Goal: Transaction & Acquisition: Purchase product/service

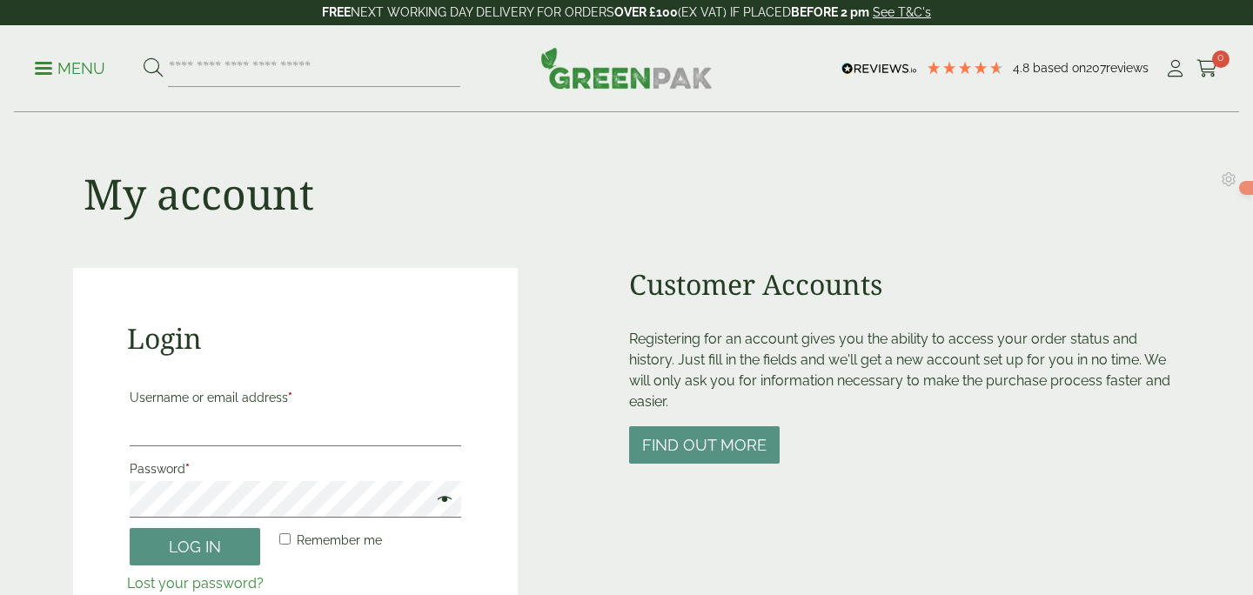
click at [252, 435] on input "Username or email address *" at bounding box center [296, 428] width 332 height 37
type input "**********"
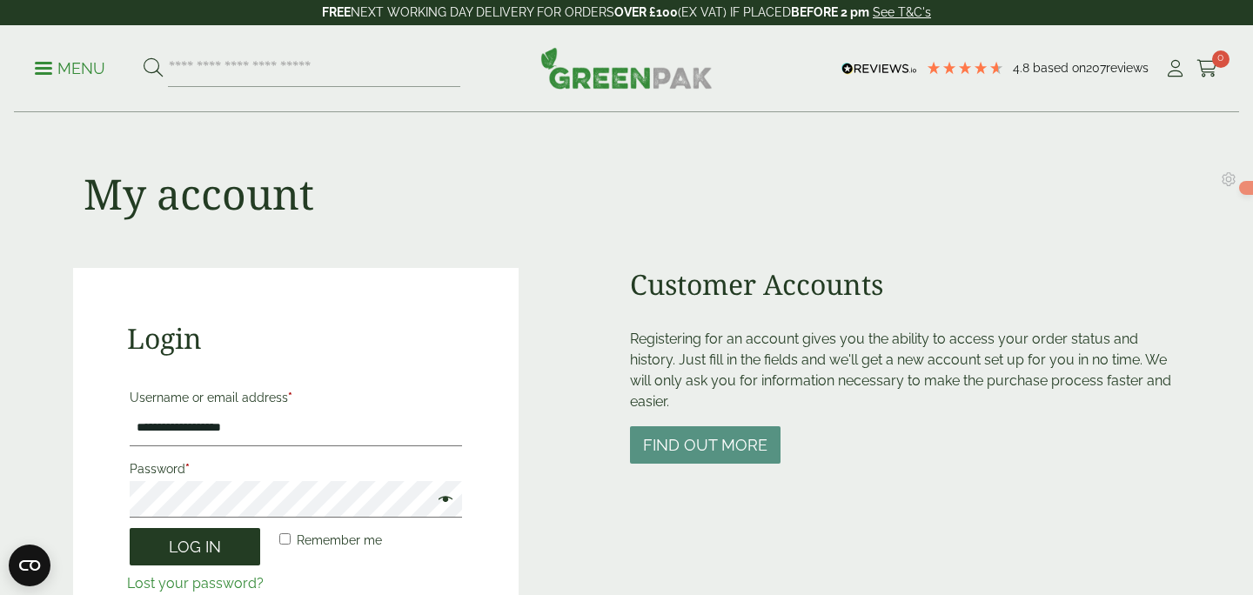
click at [224, 542] on button "Log in" at bounding box center [195, 546] width 131 height 37
click at [449, 500] on span at bounding box center [441, 501] width 23 height 21
click at [191, 546] on button "Log in" at bounding box center [195, 546] width 131 height 37
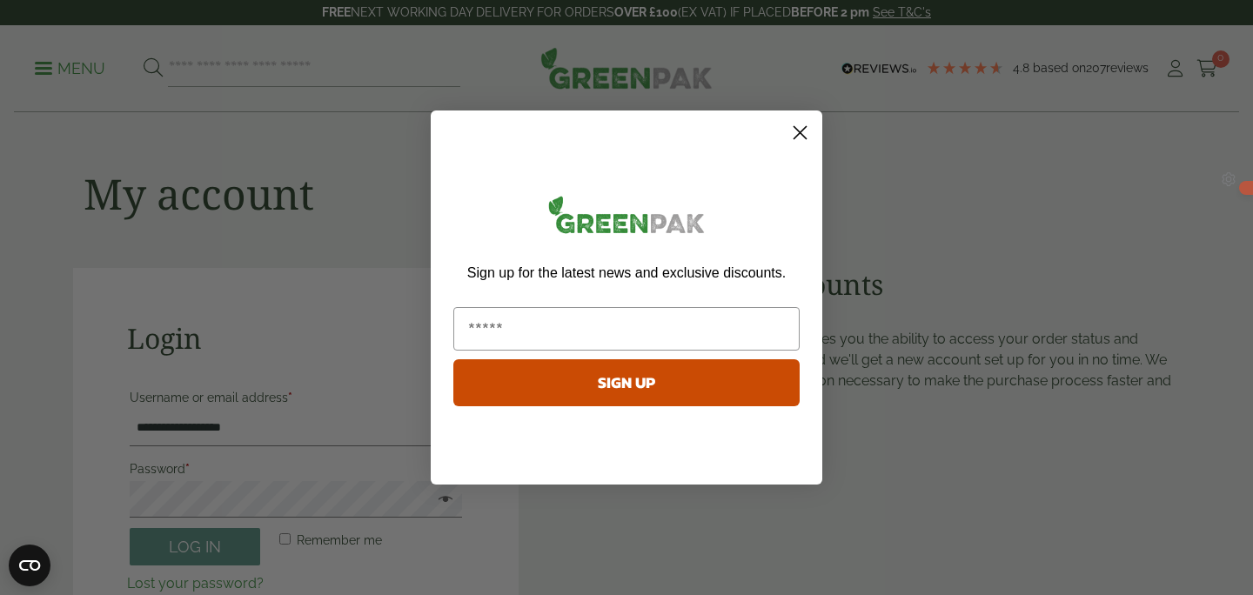
click at [799, 132] on icon "Close dialog" at bounding box center [801, 133] width 12 height 12
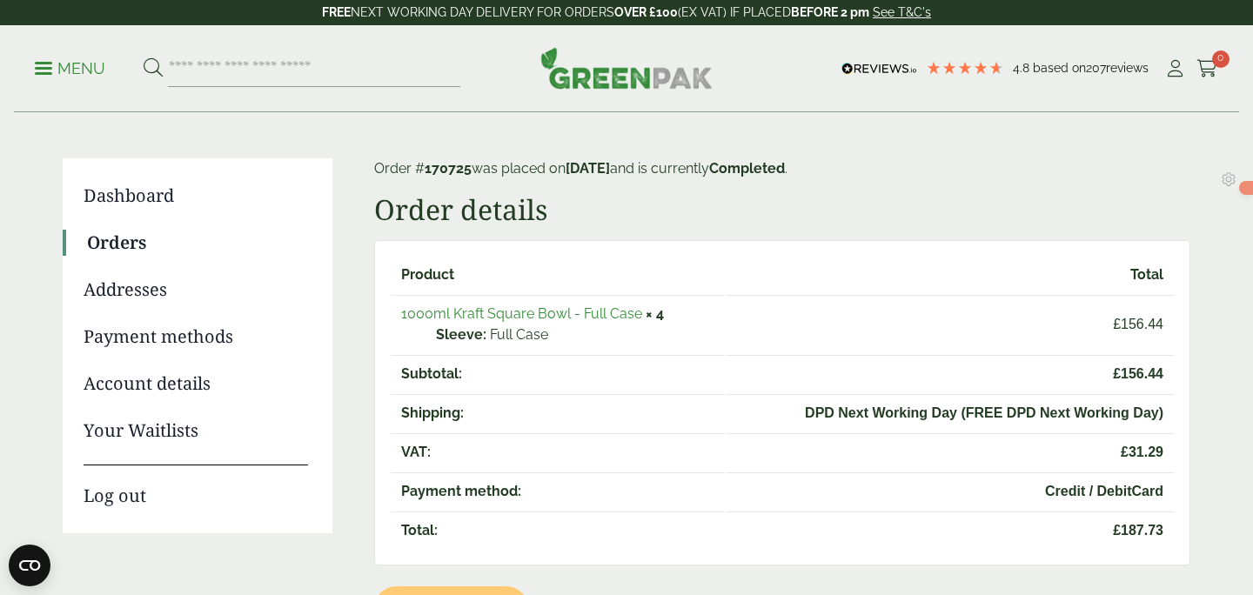
scroll to position [98, 0]
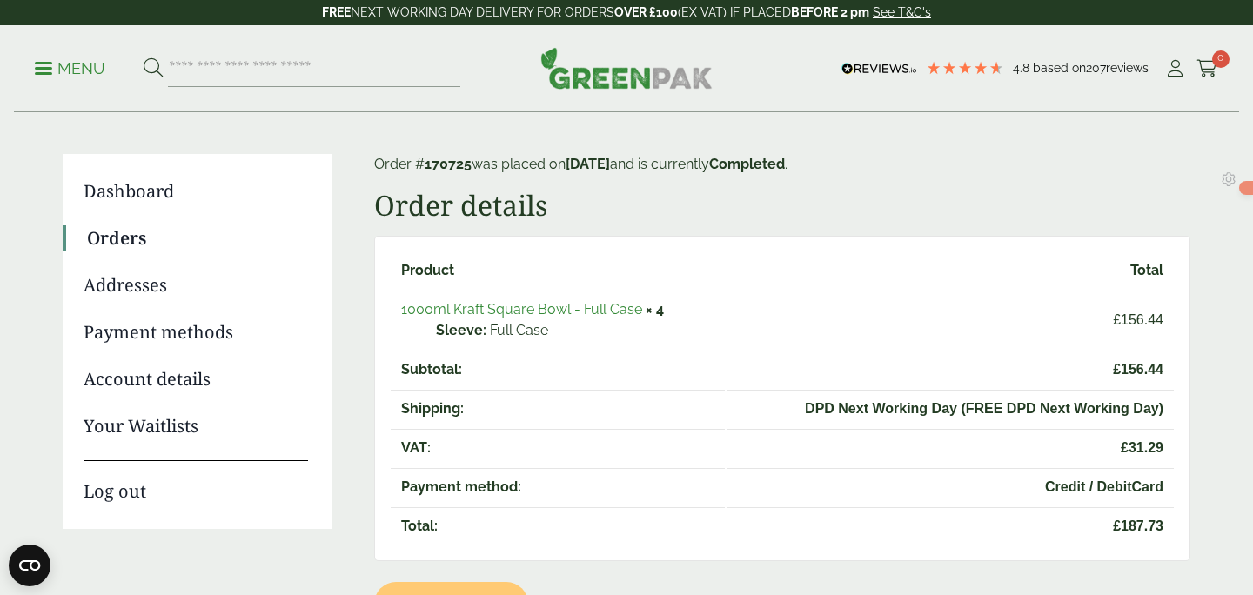
click at [462, 313] on link "1000ml Kraft Square Bowl - Full Case" at bounding box center [521, 309] width 241 height 17
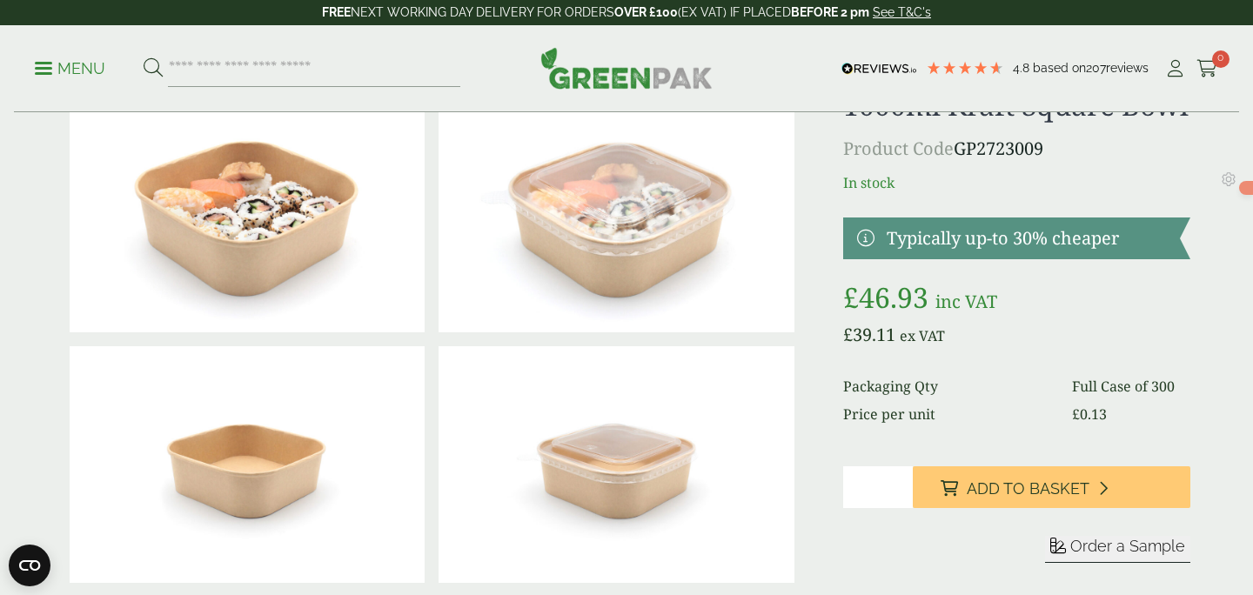
scroll to position [82, 0]
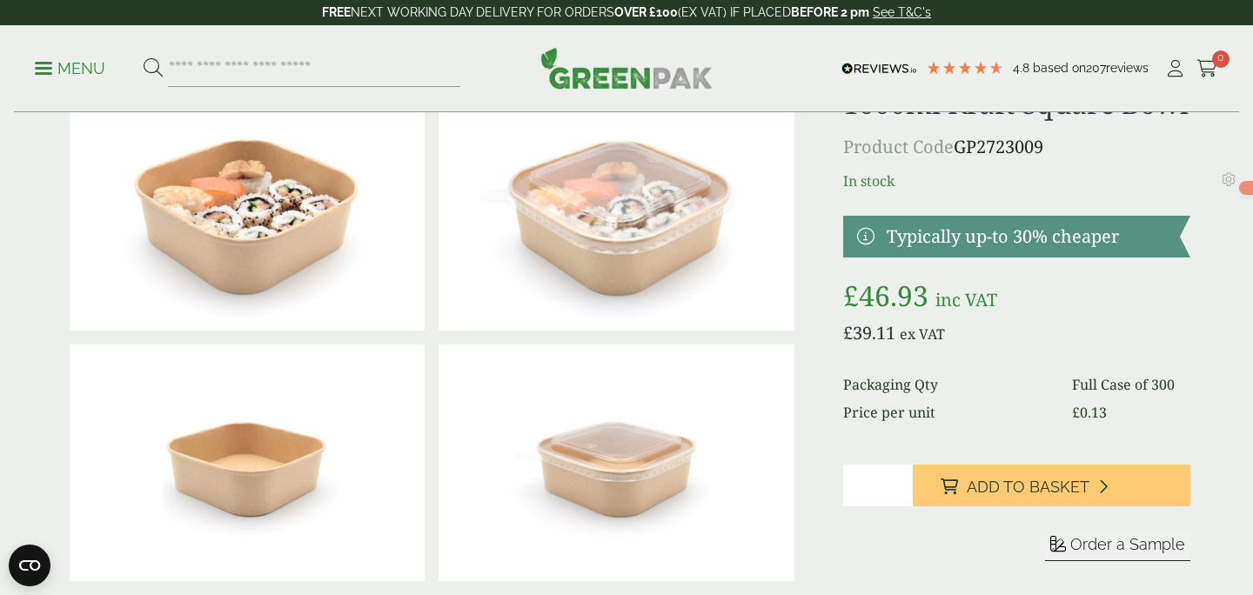
click at [862, 481] on input "*" at bounding box center [878, 486] width 70 height 42
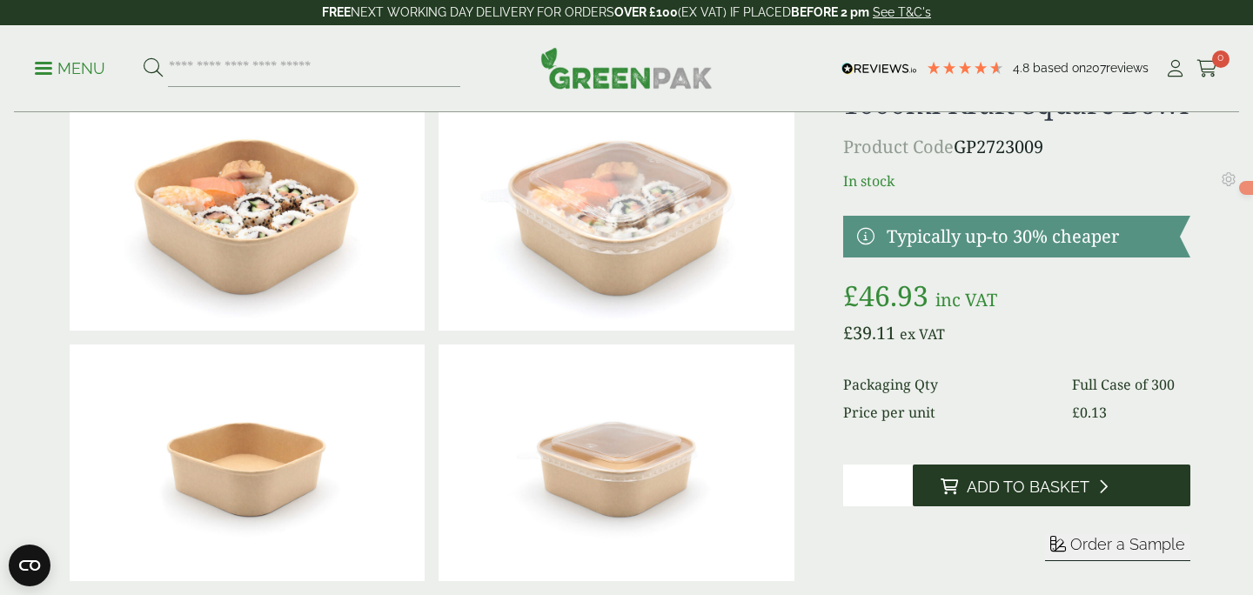
type input "*"
click at [1002, 499] on button "Add to Basket" at bounding box center [1052, 486] width 278 height 42
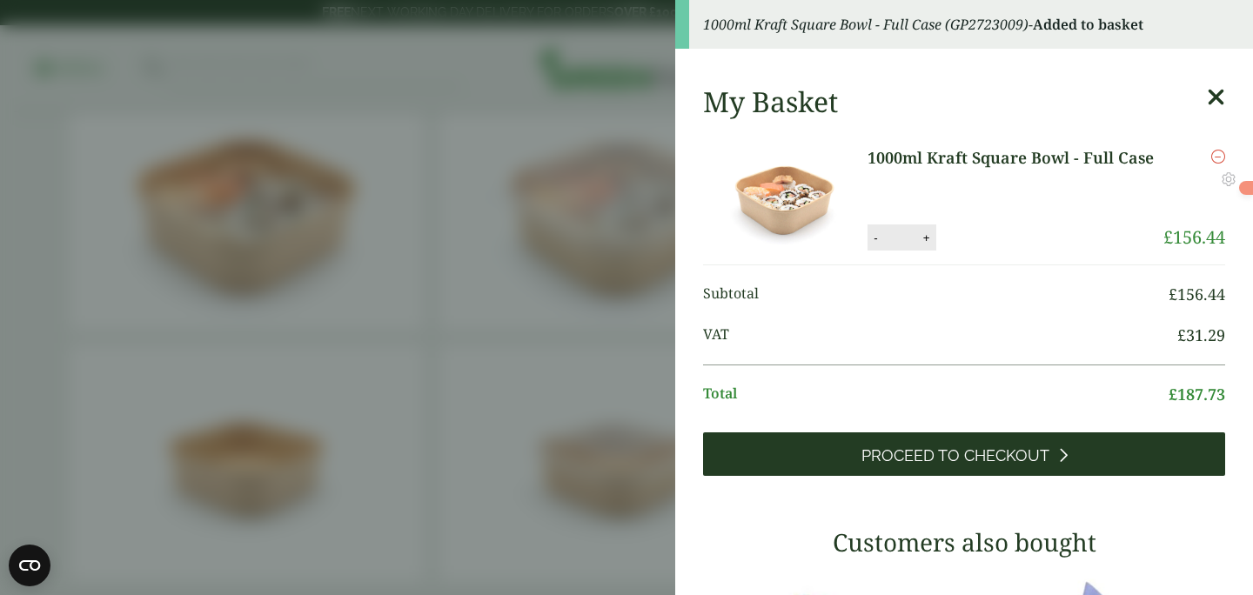
click at [963, 462] on span "Proceed to Checkout" at bounding box center [956, 455] width 188 height 19
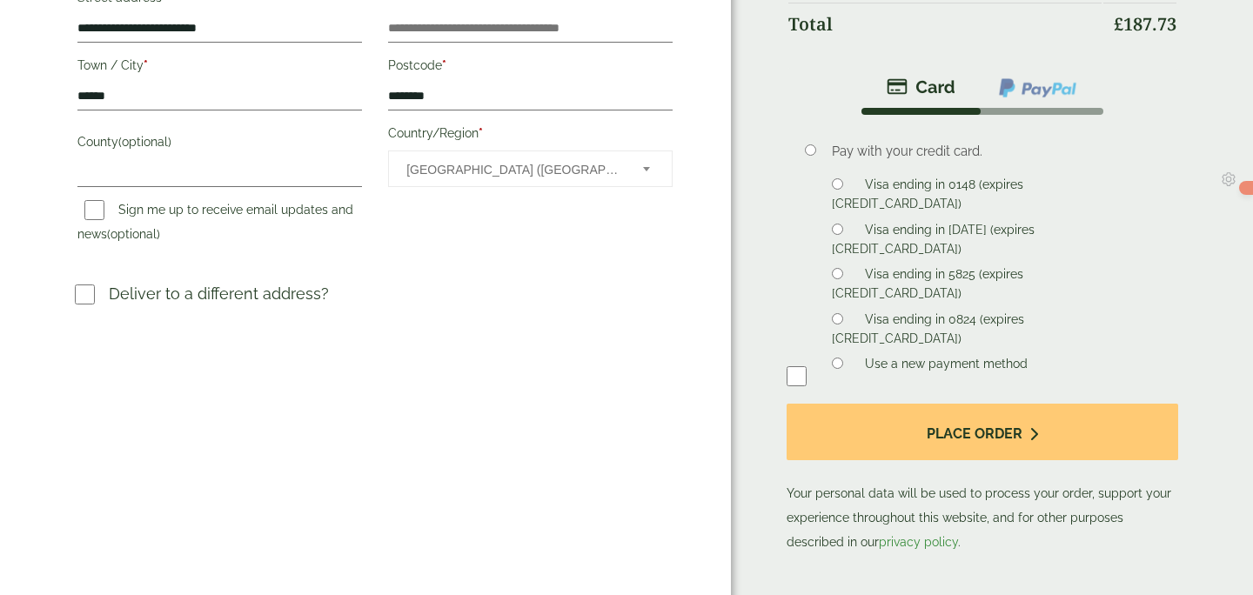
scroll to position [471, 0]
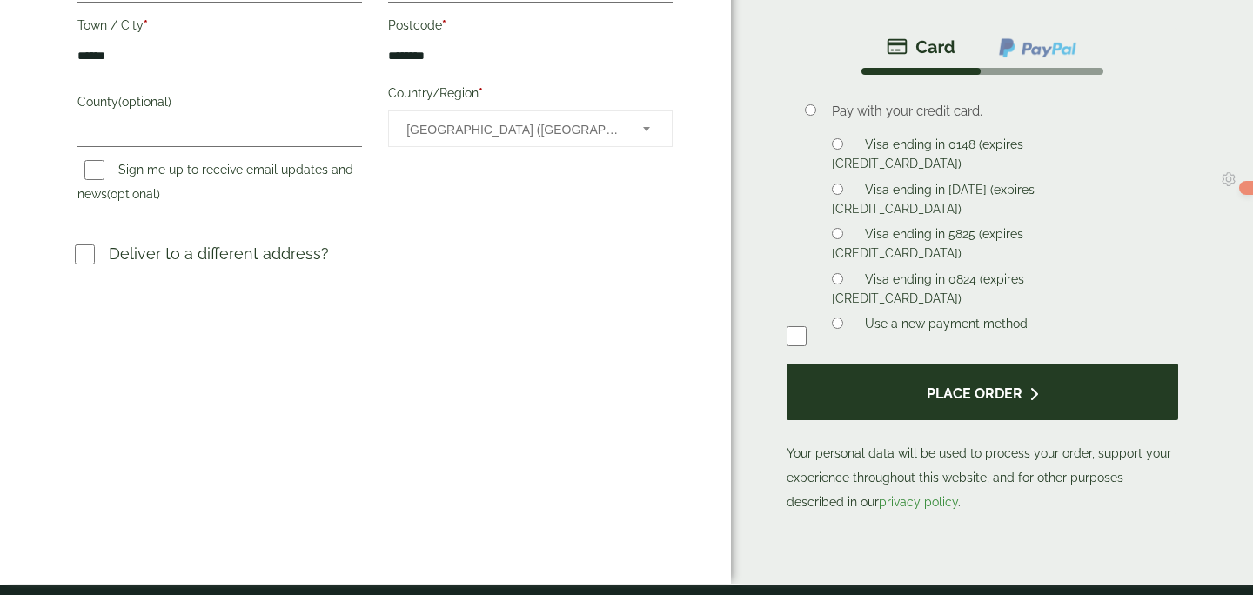
click at [868, 400] on button "Place order" at bounding box center [983, 392] width 392 height 57
